Goal: Task Accomplishment & Management: Complete application form

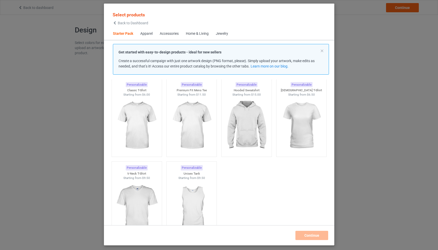
scroll to position [21, 0]
click at [205, 113] on img at bounding box center [191, 125] width 48 height 60
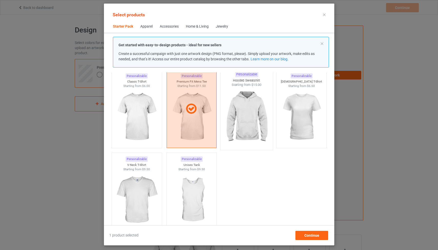
click at [246, 116] on img at bounding box center [247, 117] width 48 height 60
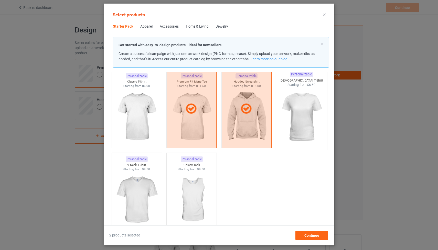
click at [310, 117] on img at bounding box center [301, 117] width 48 height 60
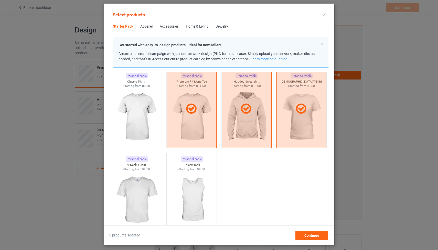
click at [146, 27] on div "Apparel" at bounding box center [146, 26] width 12 height 5
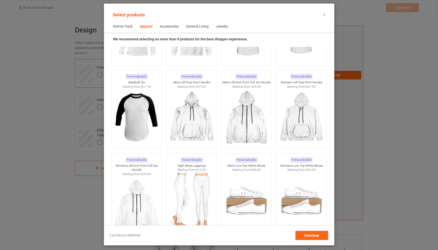
scroll to position [430, 0]
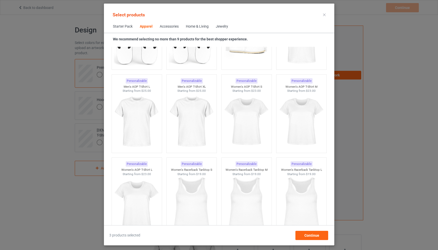
scroll to position [843, 0]
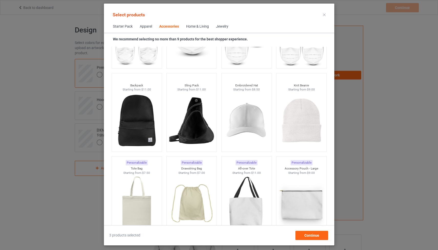
scroll to position [1444, 0]
click at [320, 237] on div "Continue" at bounding box center [311, 235] width 33 height 9
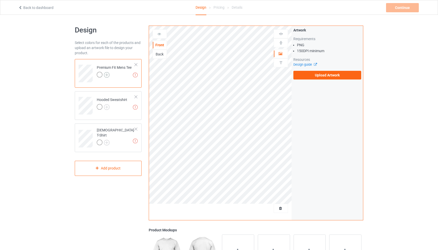
click at [108, 75] on img at bounding box center [107, 75] width 6 height 6
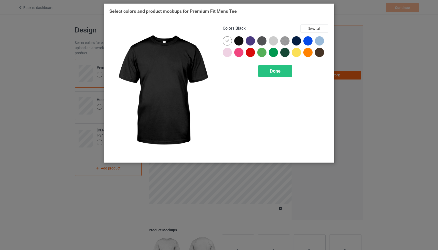
click at [238, 40] on div at bounding box center [238, 40] width 9 height 9
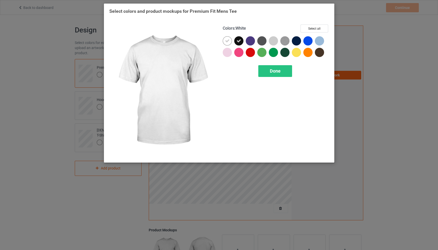
click at [228, 41] on icon at bounding box center [227, 41] width 5 height 5
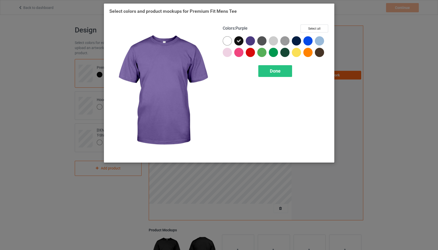
click at [251, 40] on div at bounding box center [250, 40] width 9 height 9
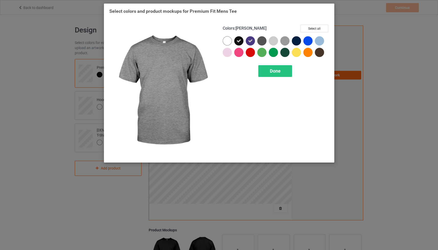
click at [285, 41] on img at bounding box center [284, 40] width 9 height 9
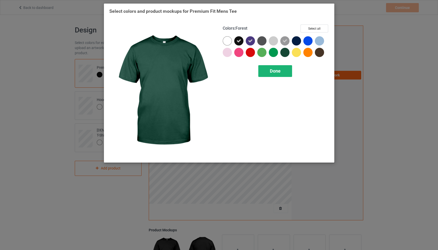
click at [281, 69] on div "Done" at bounding box center [275, 71] width 34 height 12
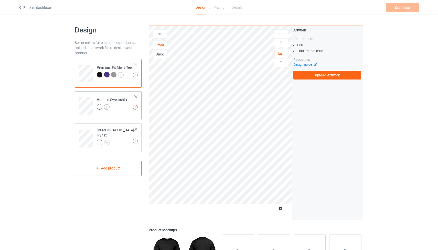
click at [107, 106] on img at bounding box center [107, 107] width 6 height 6
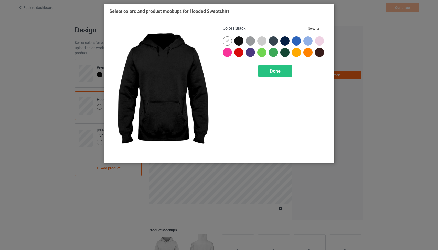
click at [237, 41] on div at bounding box center [238, 40] width 9 height 9
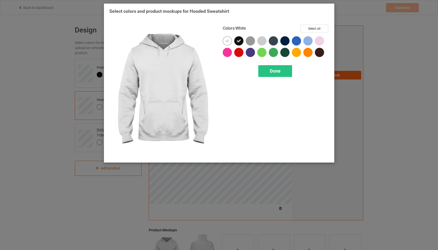
drag, startPoint x: 230, startPoint y: 42, endPoint x: 246, endPoint y: 41, distance: 15.4
click at [230, 42] on div at bounding box center [227, 40] width 9 height 9
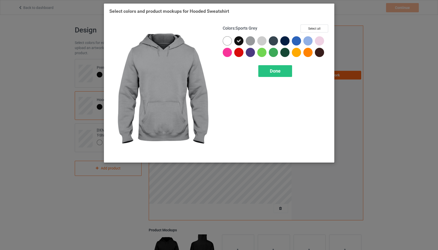
click at [250, 41] on div at bounding box center [250, 40] width 9 height 9
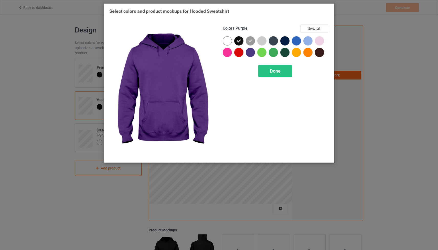
drag, startPoint x: 249, startPoint y: 50, endPoint x: 238, endPoint y: 53, distance: 11.3
click at [249, 50] on div at bounding box center [250, 52] width 9 height 9
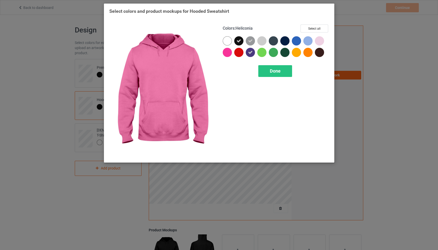
click at [227, 53] on div at bounding box center [227, 52] width 9 height 9
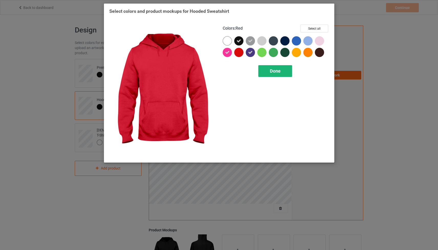
click at [279, 72] on span "Done" at bounding box center [275, 70] width 11 height 5
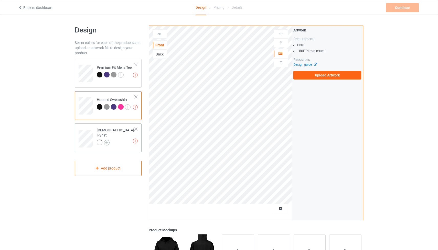
click at [108, 140] on img at bounding box center [107, 143] width 6 height 6
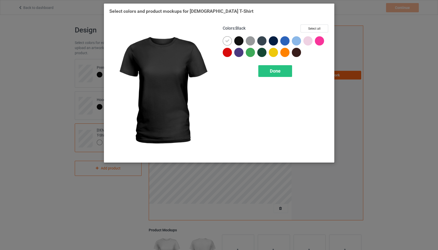
drag, startPoint x: 236, startPoint y: 42, endPoint x: 230, endPoint y: 42, distance: 5.9
click at [236, 42] on div at bounding box center [238, 40] width 9 height 9
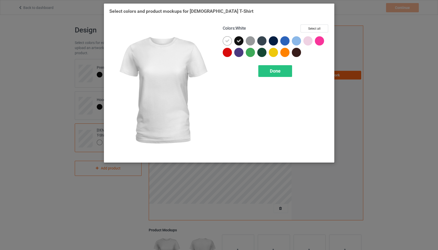
drag, startPoint x: 229, startPoint y: 41, endPoint x: 241, endPoint y: 41, distance: 12.0
click at [229, 41] on icon at bounding box center [227, 41] width 5 height 5
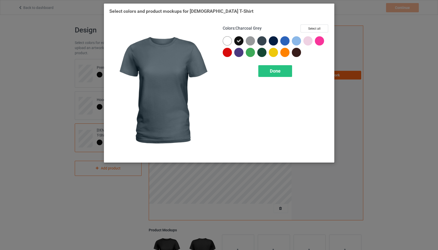
click at [260, 41] on div at bounding box center [261, 40] width 9 height 9
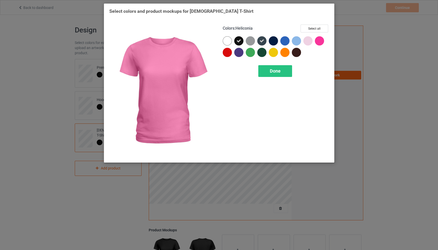
click at [318, 41] on div at bounding box center [319, 40] width 9 height 9
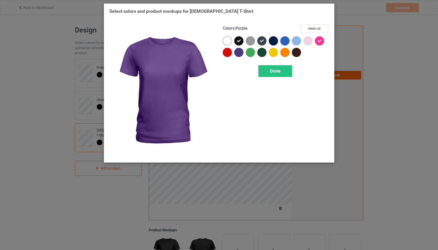
click at [239, 53] on div at bounding box center [238, 52] width 9 height 9
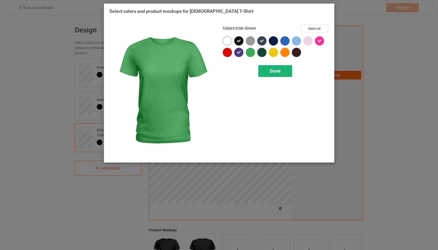
click at [276, 71] on span "Done" at bounding box center [275, 70] width 11 height 5
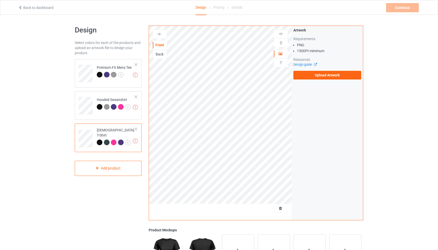
click at [316, 74] on label "Upload Artwork" at bounding box center [327, 75] width 68 height 9
click at [0, 0] on input "Upload Artwork" at bounding box center [0, 0] width 0 height 0
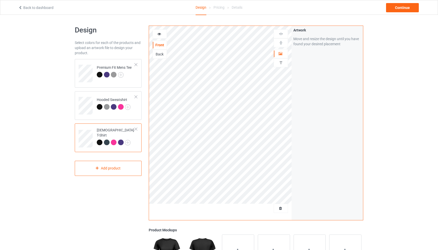
click at [162, 55] on div "Back" at bounding box center [160, 54] width 14 height 5
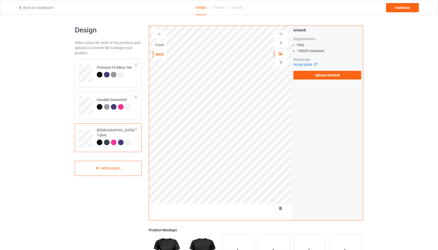
click at [329, 75] on label "Upload Artwork" at bounding box center [327, 75] width 68 height 9
click at [0, 0] on input "Upload Artwork" at bounding box center [0, 0] width 0 height 0
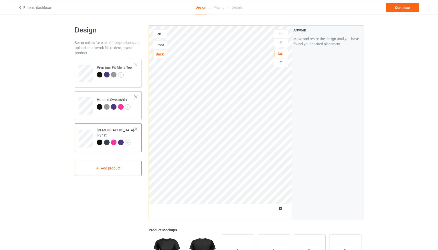
click at [118, 97] on div "Hooded Sweatshirt" at bounding box center [114, 103] width 34 height 12
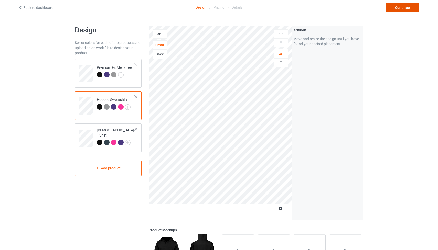
click at [401, 8] on div "Continue" at bounding box center [402, 7] width 33 height 9
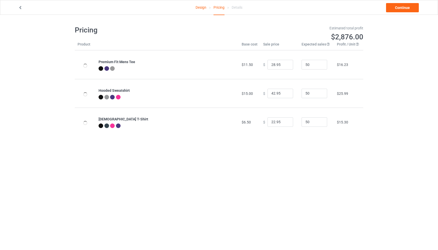
type input "32.95"
type input "46.95"
type input "26.95"
drag, startPoint x: 278, startPoint y: 64, endPoint x: 265, endPoint y: 65, distance: 12.8
click at [268, 65] on input "32.95" at bounding box center [281, 65] width 26 height 10
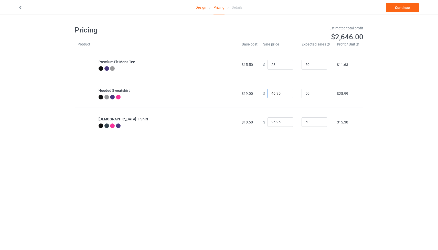
type input "28.00"
drag, startPoint x: 278, startPoint y: 93, endPoint x: 262, endPoint y: 93, distance: 15.4
click at [263, 93] on div "$ 46.95" at bounding box center [279, 94] width 33 height 10
type input "45.00"
drag, startPoint x: 277, startPoint y: 122, endPoint x: 267, endPoint y: 122, distance: 10.5
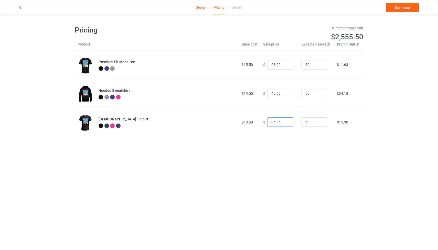
click at [268, 122] on input "26.95" at bounding box center [281, 123] width 26 height 10
type input "28.00"
drag, startPoint x: 309, startPoint y: 65, endPoint x: 295, endPoint y: 65, distance: 14.3
click at [295, 65] on tr "Premium Fit Mens Tee $15.50 $ 28.00 50 $11.63" at bounding box center [219, 64] width 289 height 29
type input "10"
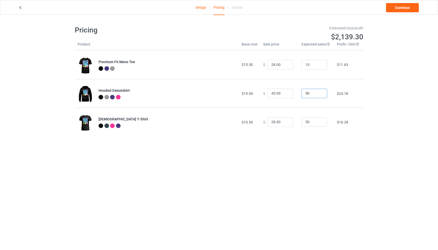
drag, startPoint x: 309, startPoint y: 92, endPoint x: 299, endPoint y: 92, distance: 10.2
click at [302, 92] on input "50" at bounding box center [315, 94] width 26 height 10
type input "20"
drag, startPoint x: 308, startPoint y: 124, endPoint x: 298, endPoint y: 122, distance: 9.9
click at [302, 123] on input "50" at bounding box center [315, 123] width 26 height 10
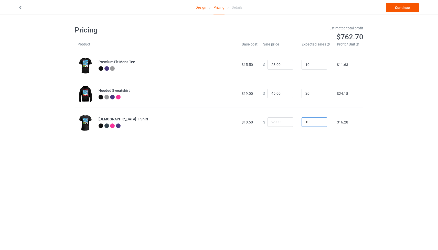
type input "10"
click at [407, 8] on link "Continue" at bounding box center [402, 7] width 33 height 9
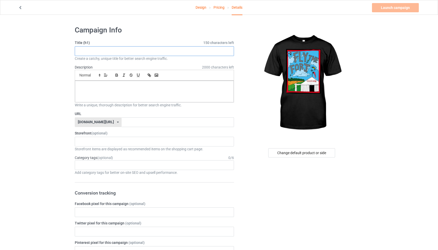
click at [118, 53] on input "text" at bounding box center [154, 51] width 159 height 10
type input "Fly The Fort - FALL EDITION 2025"
click at [187, 91] on div at bounding box center [154, 92] width 159 height 22
click at [171, 92] on h1 "Design by [PERSON_NAME]" at bounding box center [154, 88] width 151 height 8
click at [153, 122] on input "text" at bounding box center [178, 123] width 112 height 10
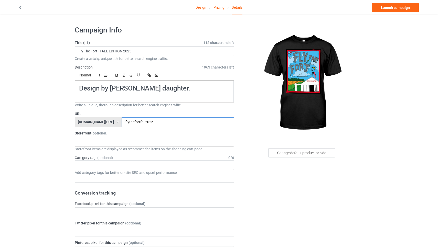
type input "flythefortfall2025"
click at [188, 140] on div "[PERSON_NAME] Airport [PERSON_NAME] Designs Prints X INK Store 65fc623c2b68d700…" at bounding box center [154, 142] width 159 height 10
click at [179, 151] on div "[PERSON_NAME][GEOGRAPHIC_DATA]" at bounding box center [154, 150] width 159 height 9
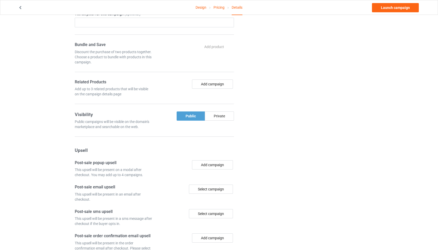
scroll to position [295, 0]
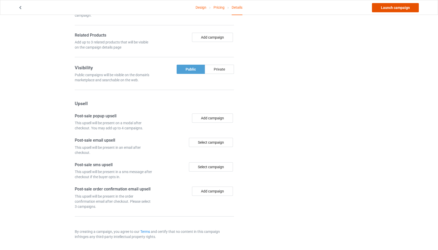
click at [387, 7] on link "Launch campaign" at bounding box center [395, 7] width 47 height 9
